Goal: Transaction & Acquisition: Register for event/course

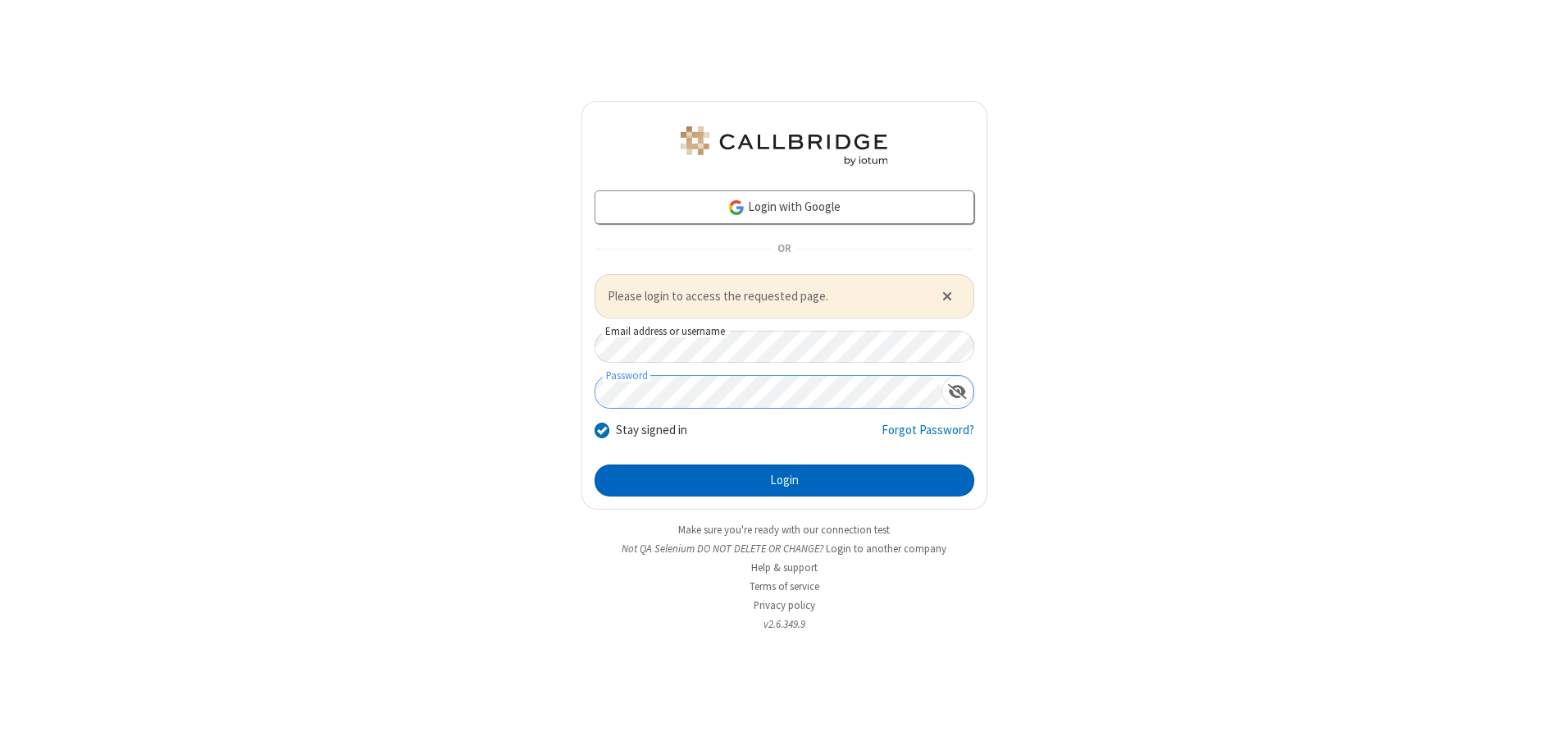
click at [784, 480] on button "Login" at bounding box center [784, 480] width 380 height 33
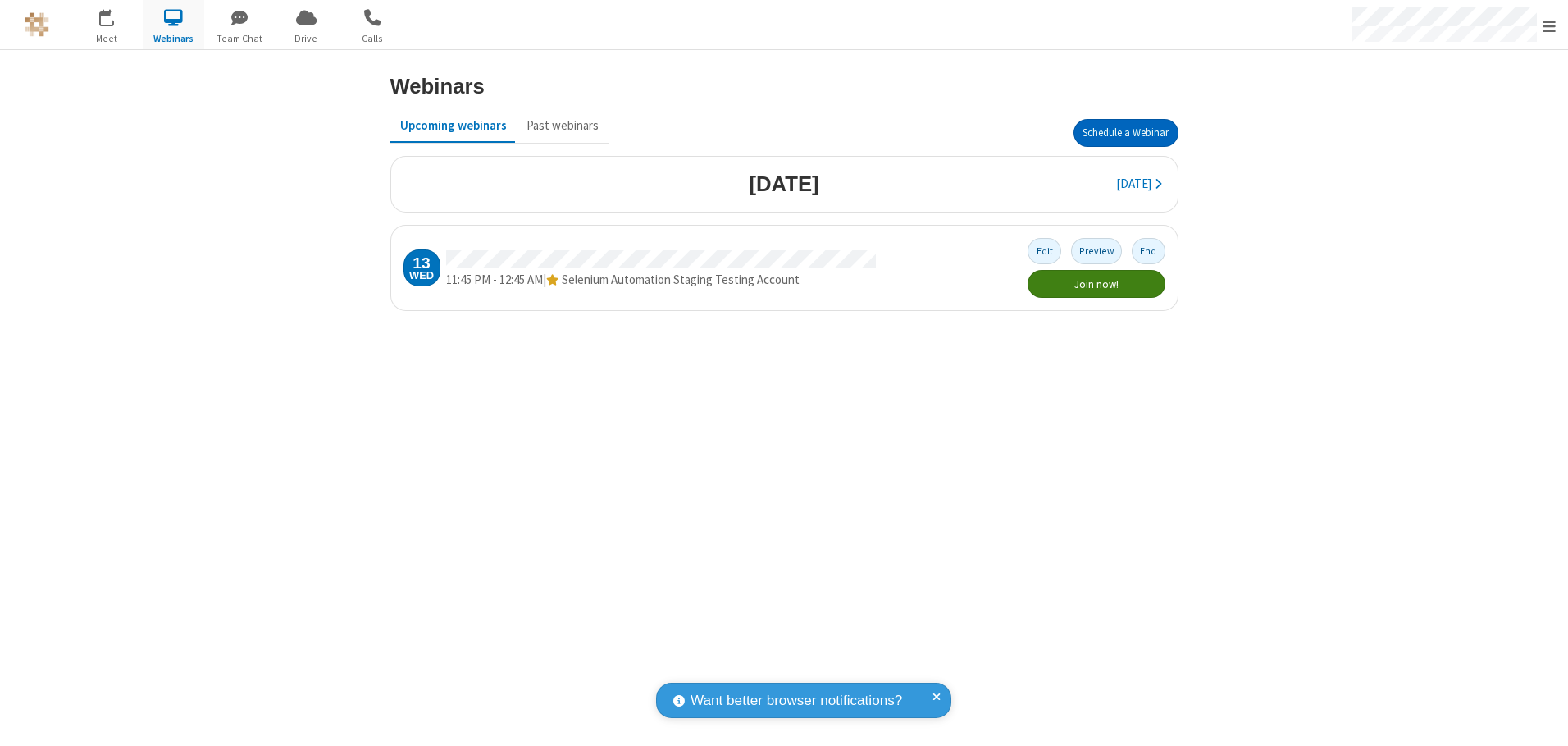
click at [1126, 133] on button "Schedule a Webinar" at bounding box center [1126, 132] width 105 height 28
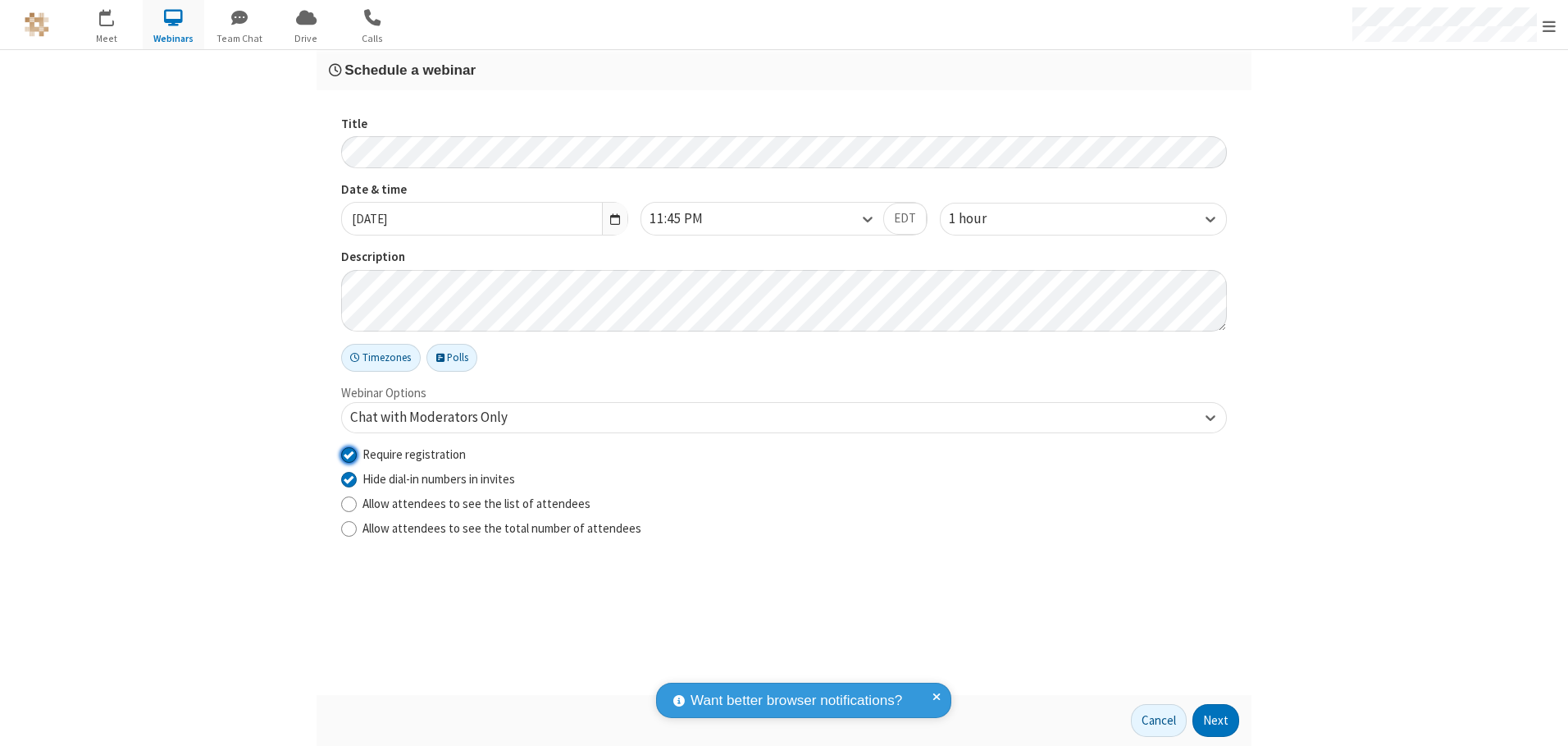
click at [348, 453] on input "Require registration" at bounding box center [348, 453] width 15 height 17
checkbox input "false"
click at [1216, 720] on button "Next" at bounding box center [1215, 720] width 47 height 33
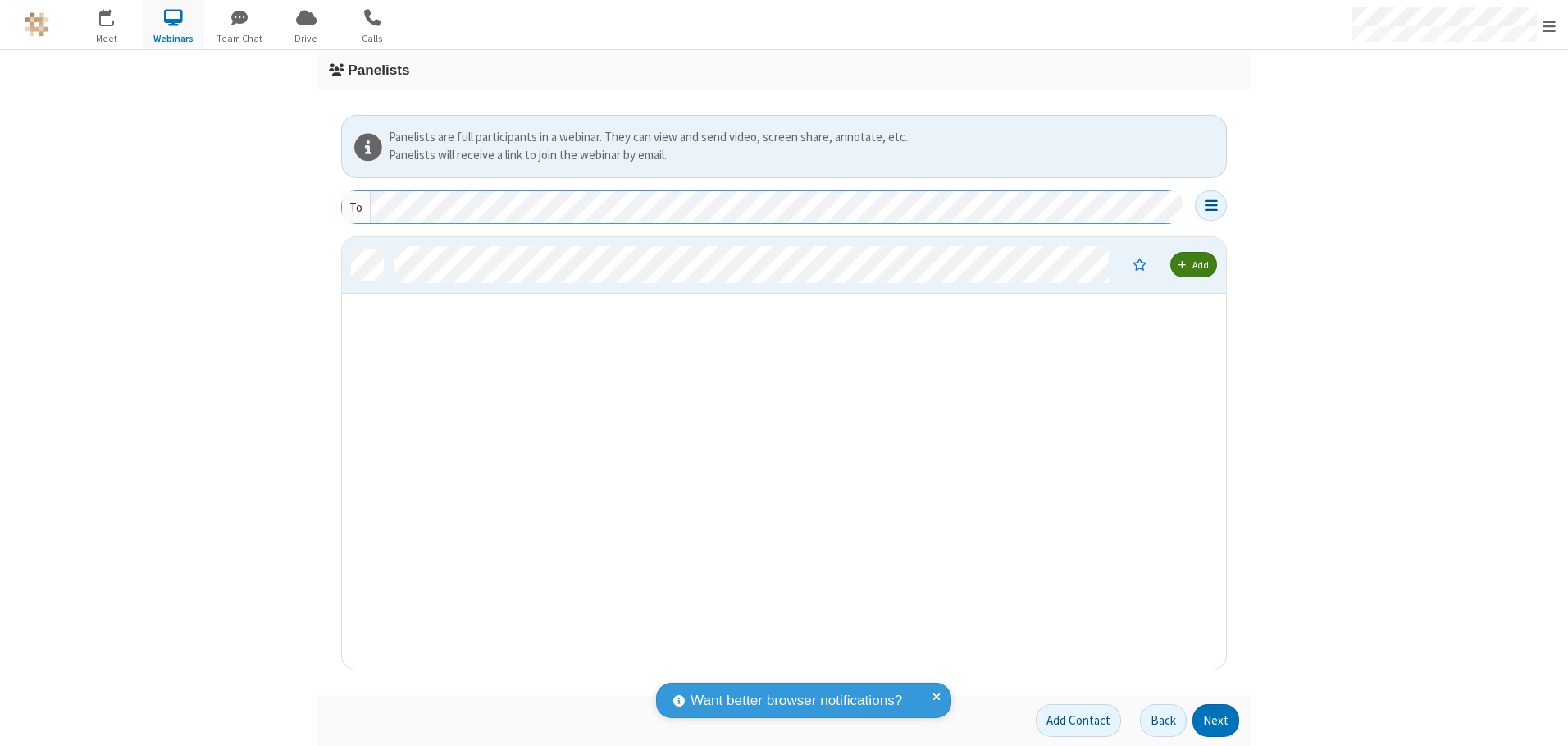
scroll to position [420, 872]
click at [1216, 720] on button "Next" at bounding box center [1215, 720] width 47 height 33
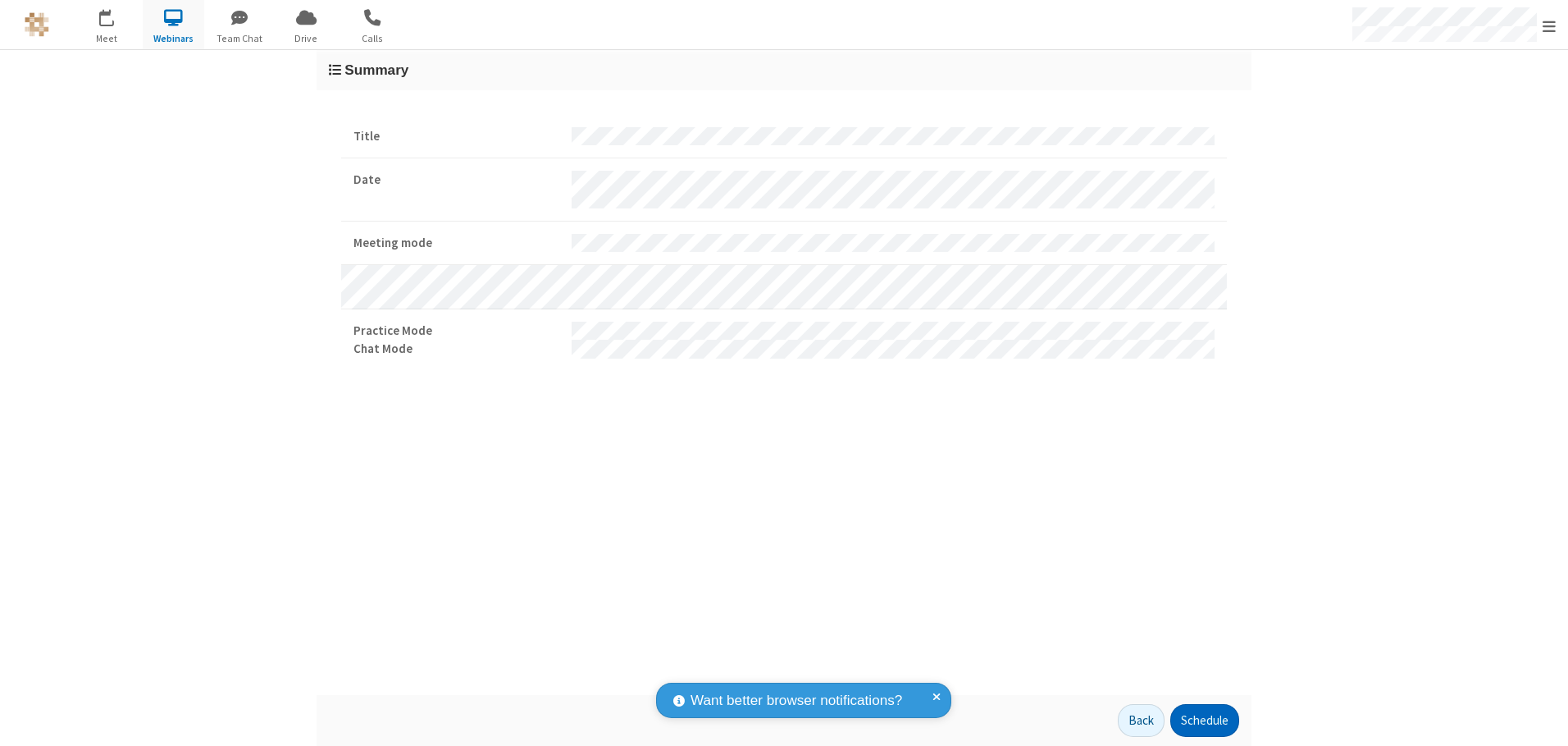
click at [1204, 720] on button "Schedule" at bounding box center [1204, 720] width 69 height 33
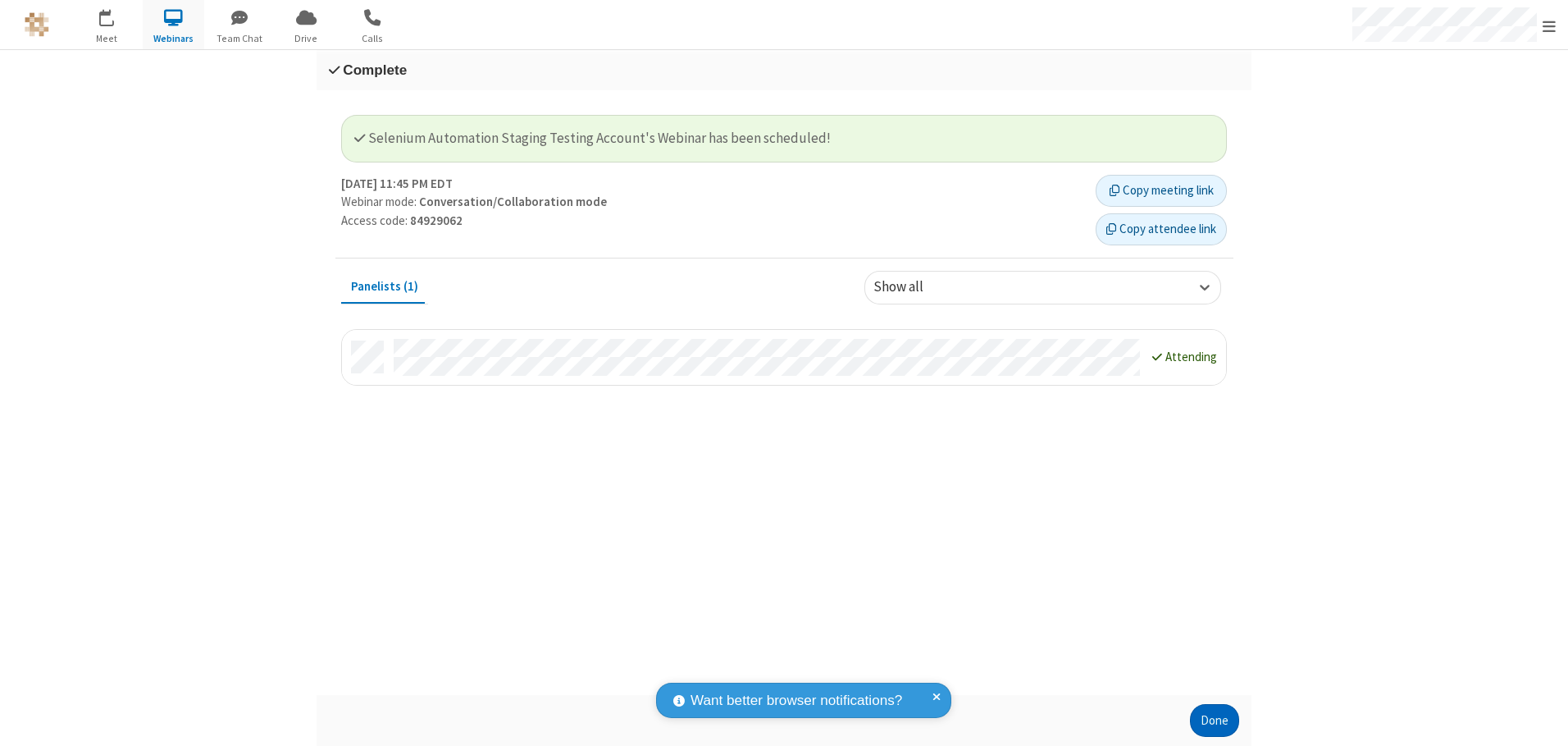
click at [1214, 720] on button "Done" at bounding box center [1214, 720] width 49 height 33
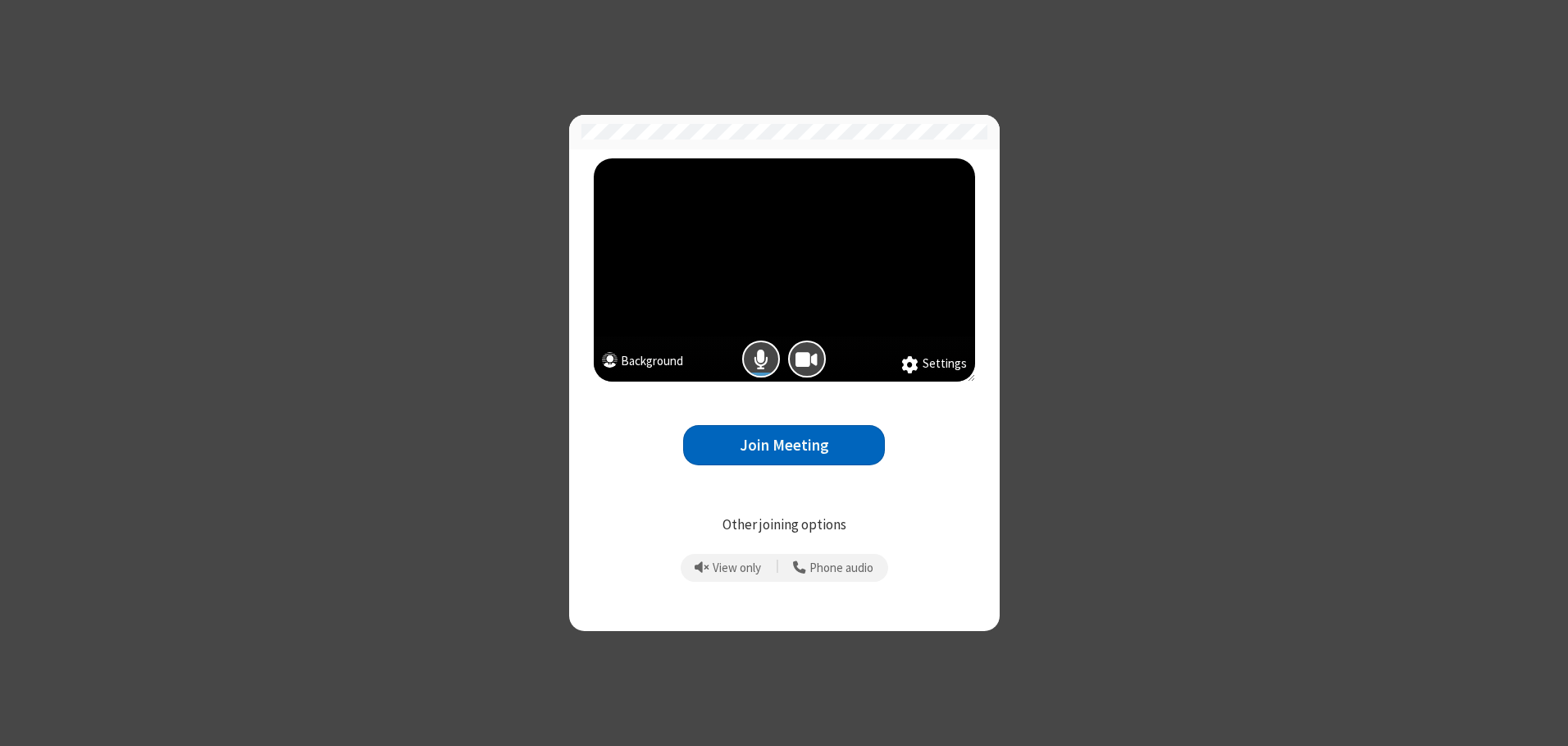
click at [784, 444] on button "Join Meeting" at bounding box center [784, 444] width 202 height 40
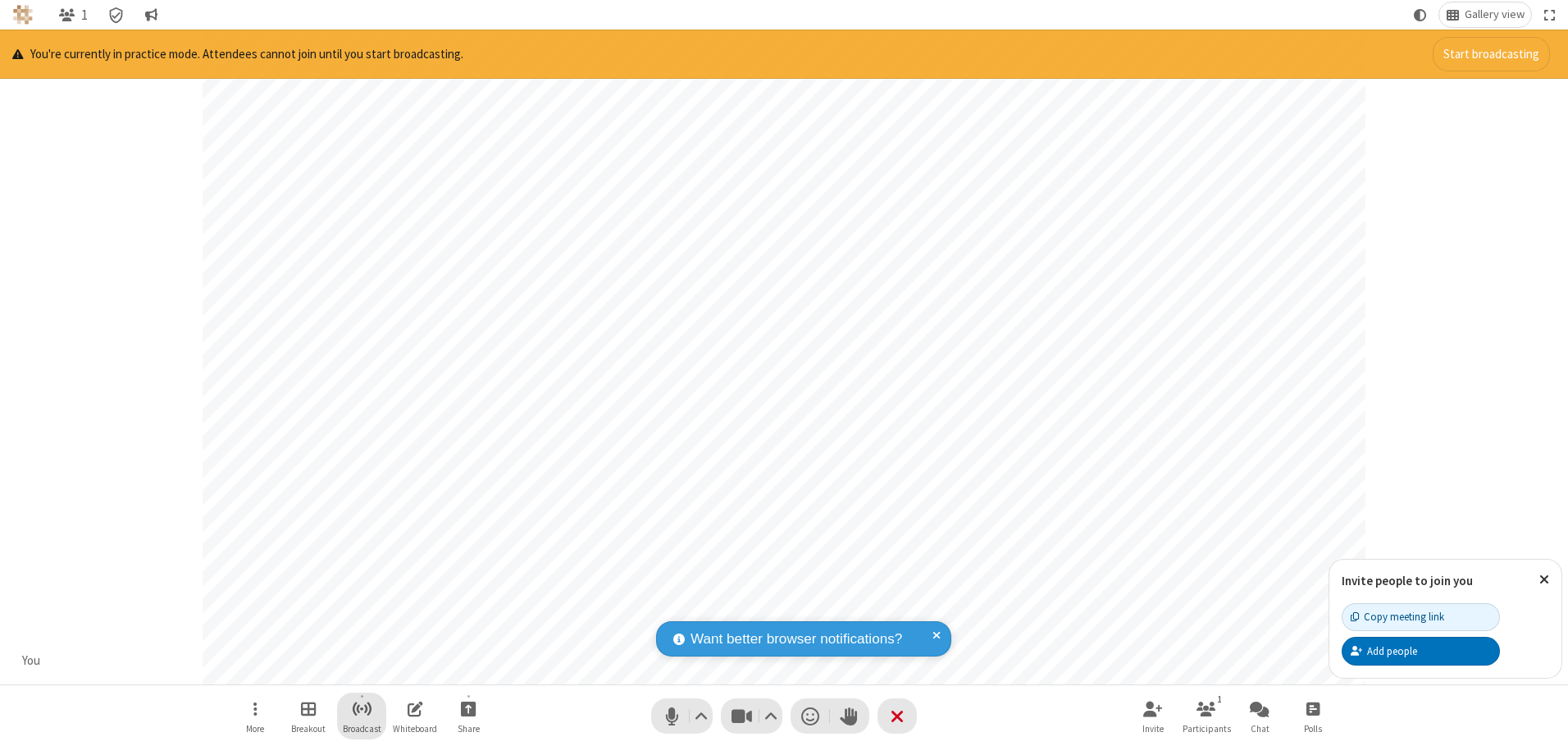
click at [361, 708] on span "Start broadcast" at bounding box center [362, 708] width 21 height 21
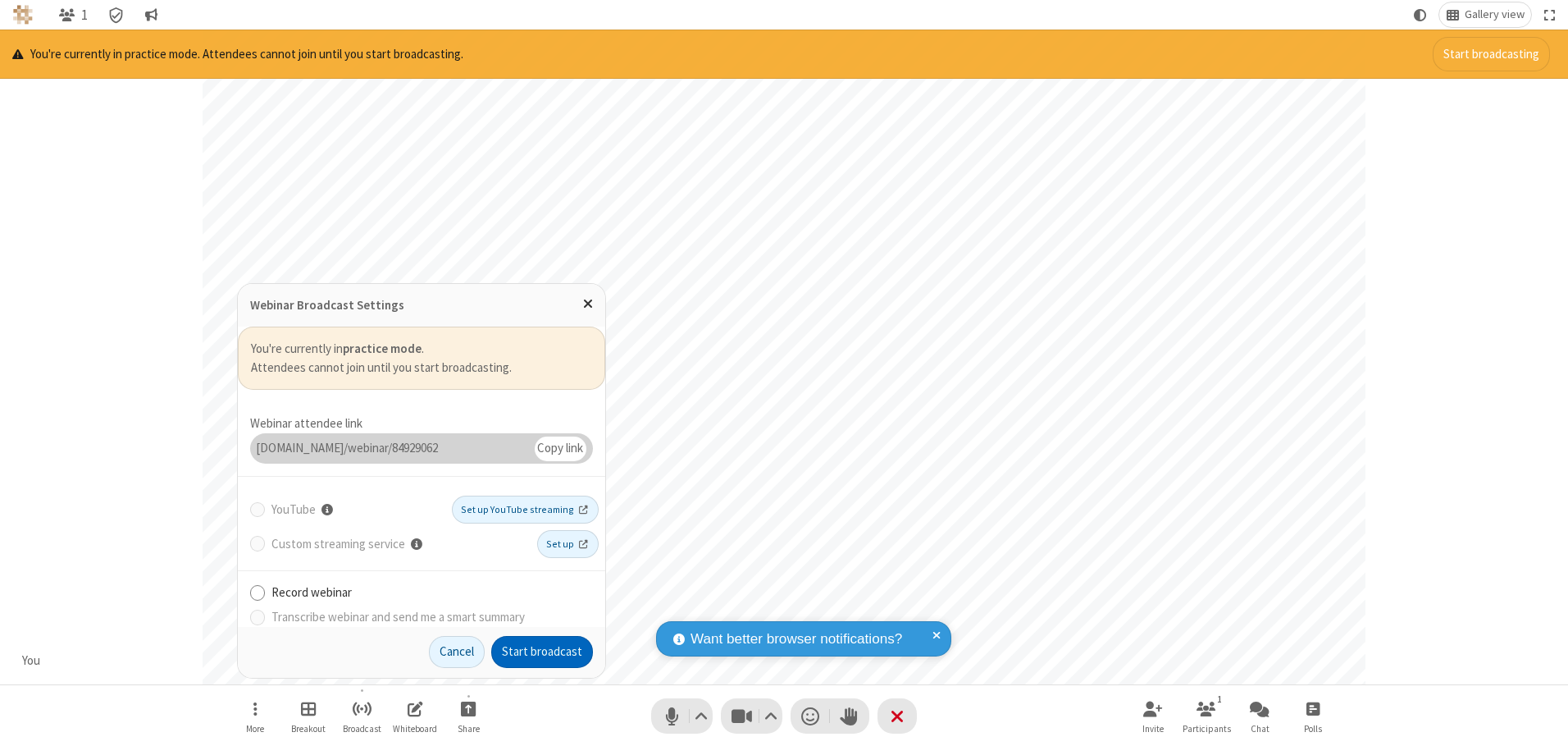
click at [542, 651] on button "Start broadcast" at bounding box center [541, 652] width 101 height 33
